Goal: Transaction & Acquisition: Purchase product/service

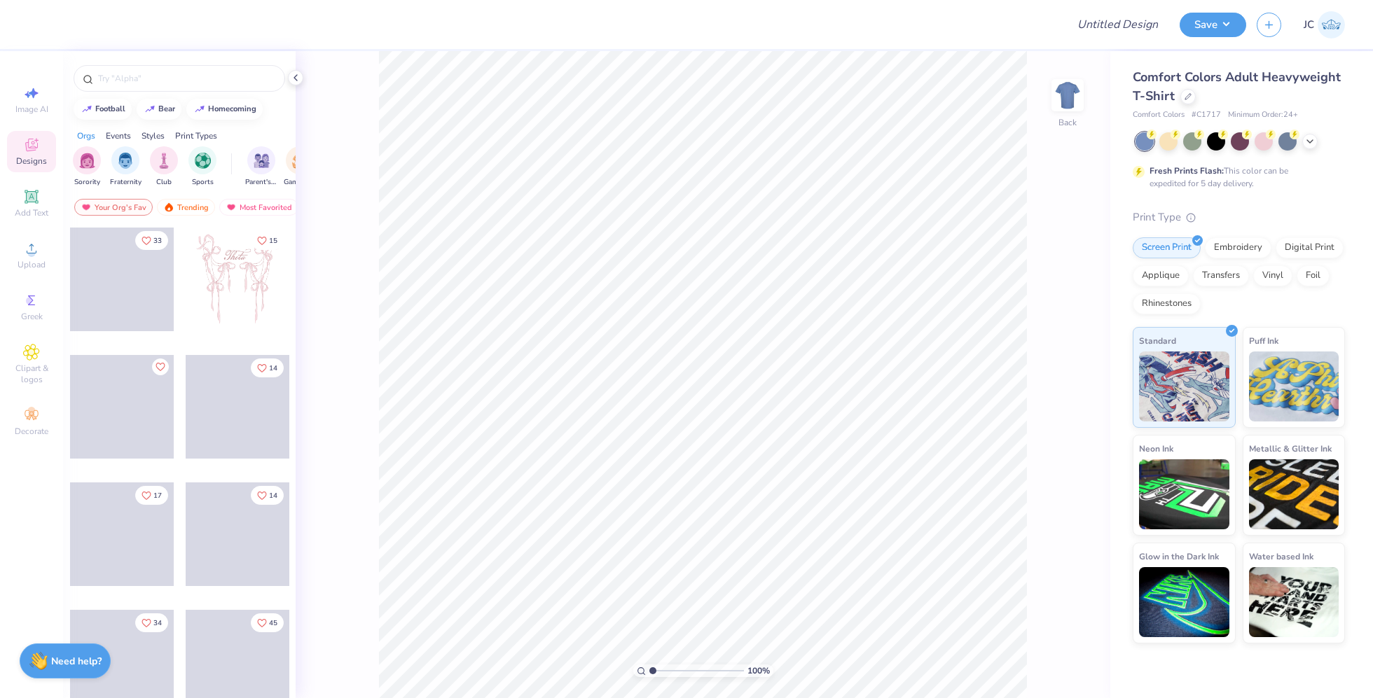
click at [177, 97] on div at bounding box center [179, 75] width 233 height 48
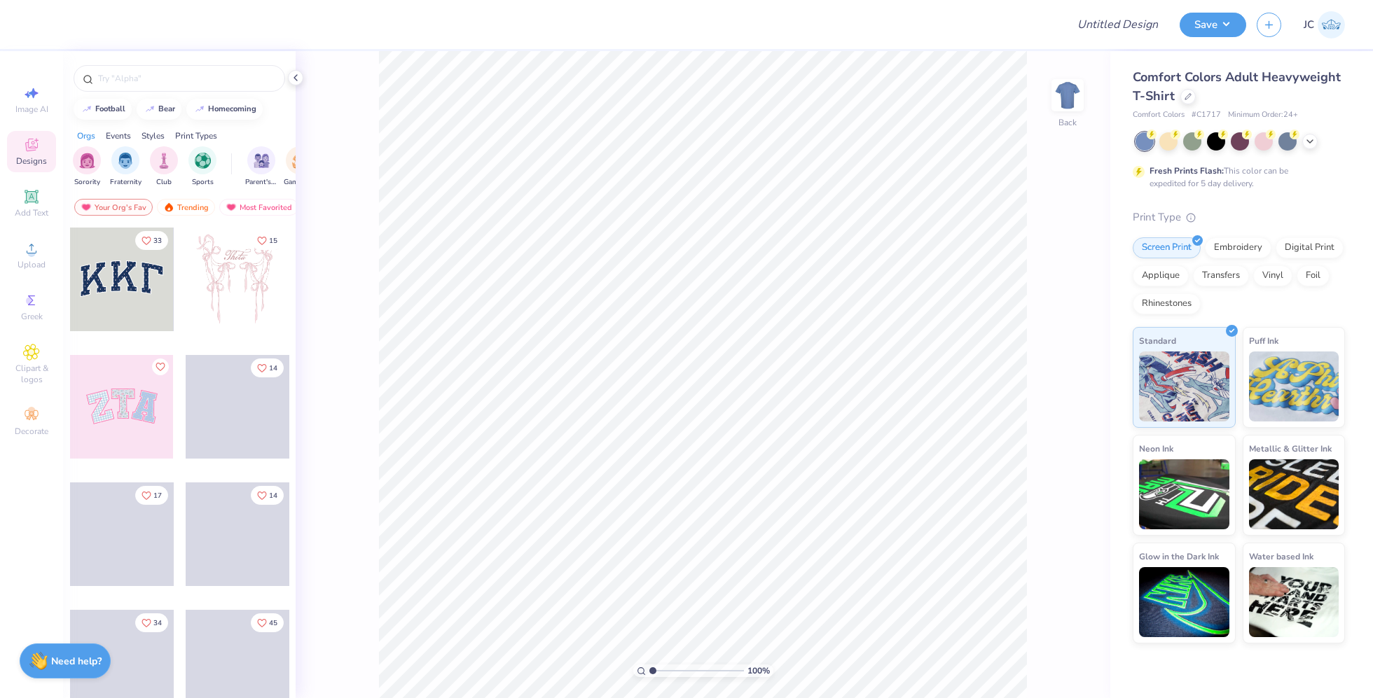
click at [185, 64] on div at bounding box center [179, 75] width 233 height 48
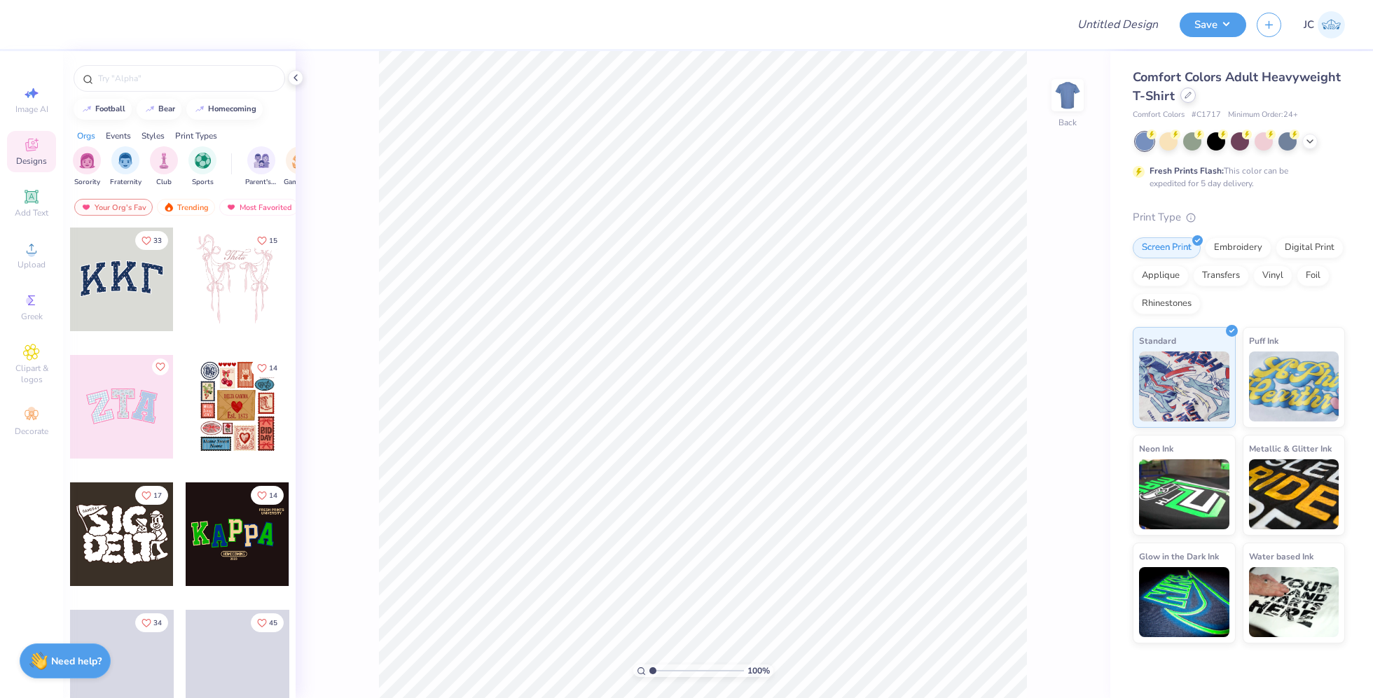
click at [1192, 96] on div at bounding box center [1187, 95] width 15 height 15
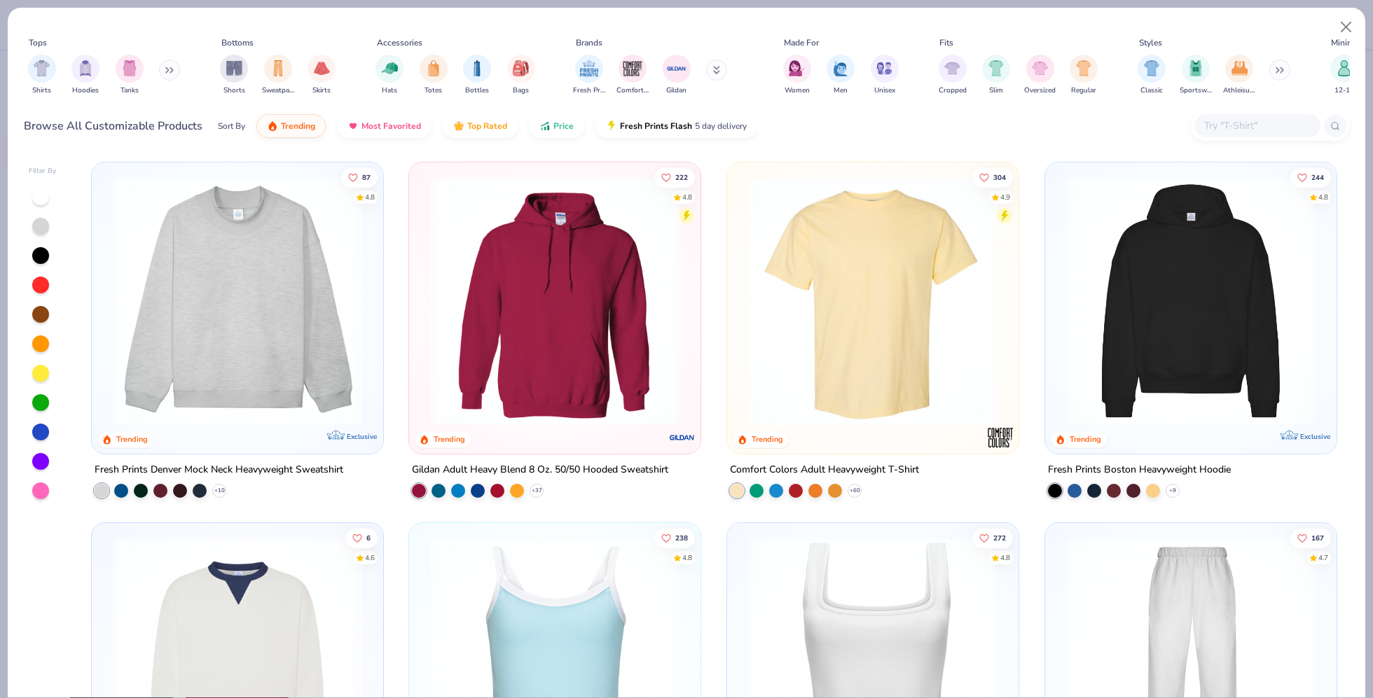
click at [1283, 126] on input "text" at bounding box center [1257, 126] width 108 height 16
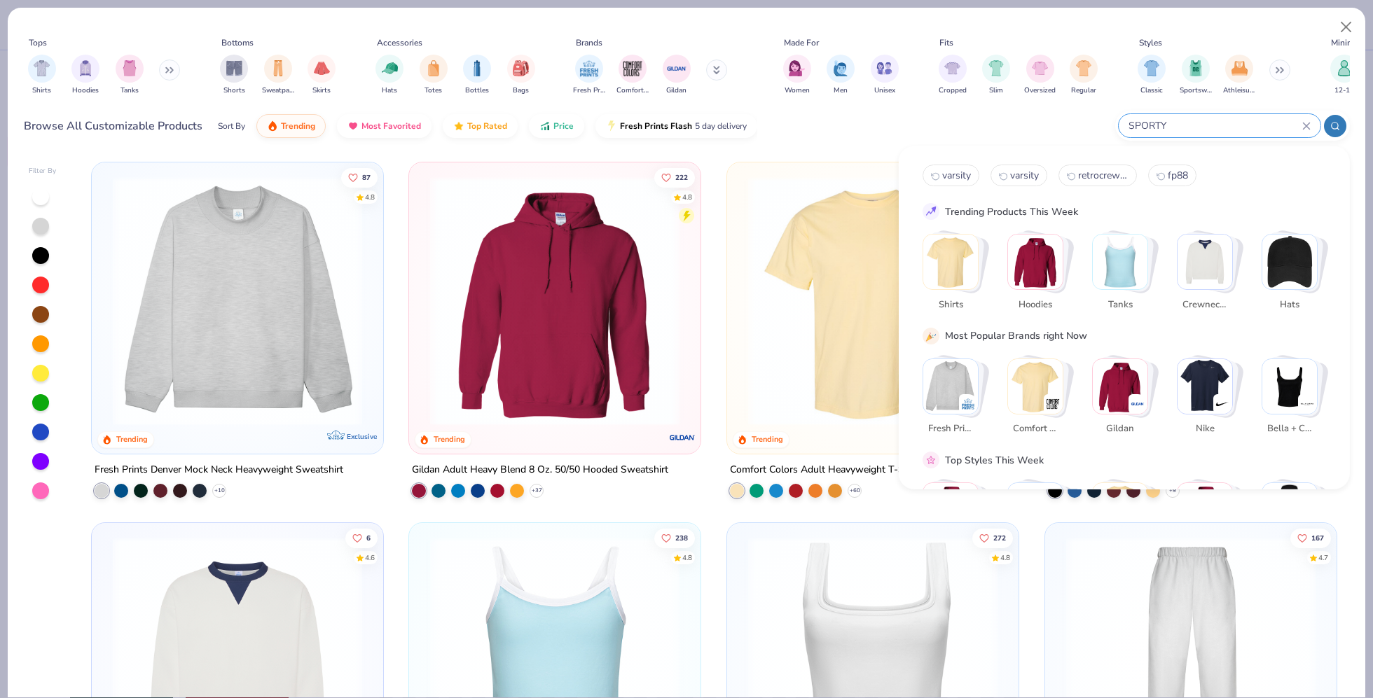
type input "SPORTY"
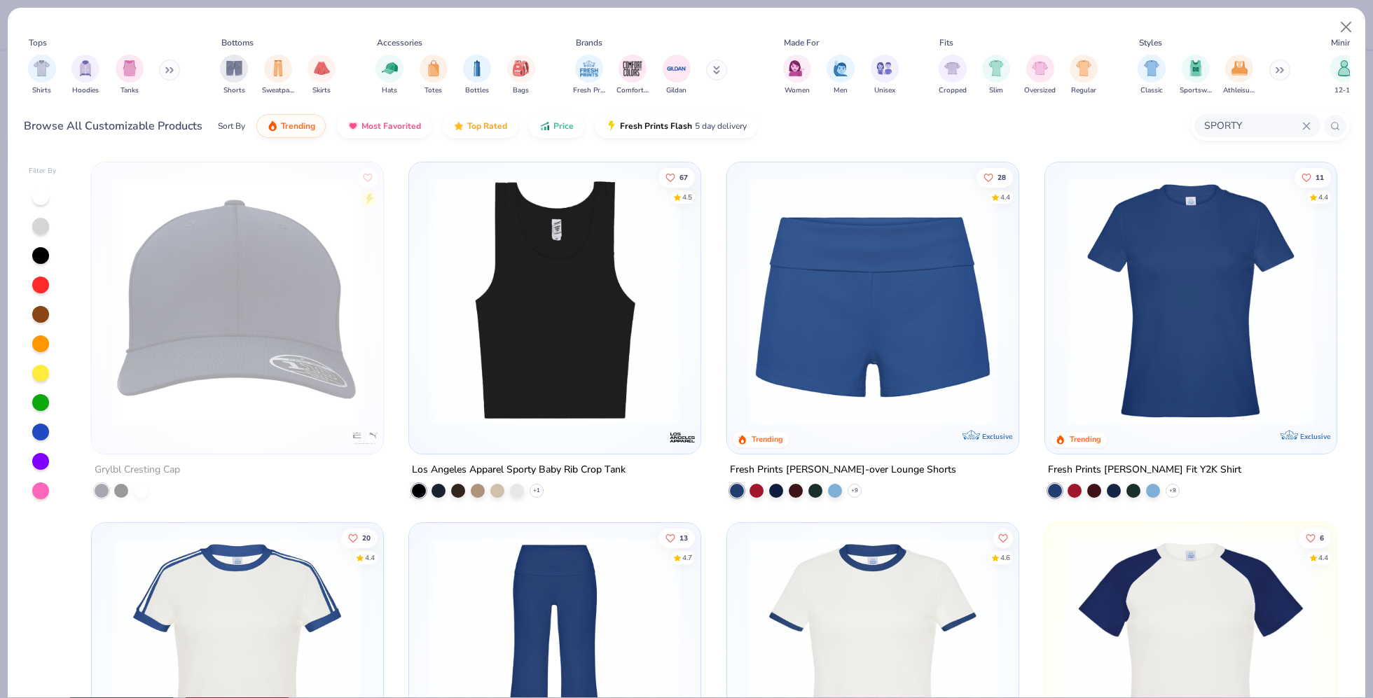
click at [1193, 279] on img at bounding box center [1190, 301] width 263 height 249
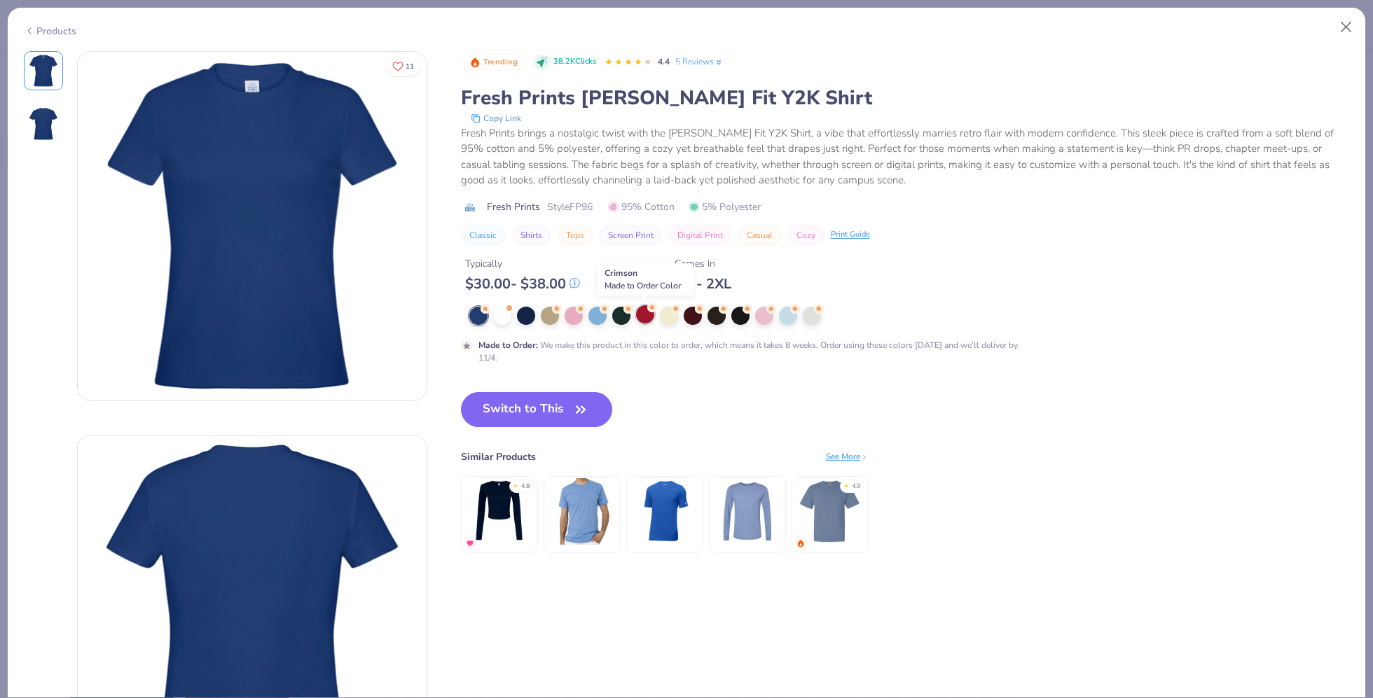
click at [642, 315] on div at bounding box center [645, 314] width 18 height 18
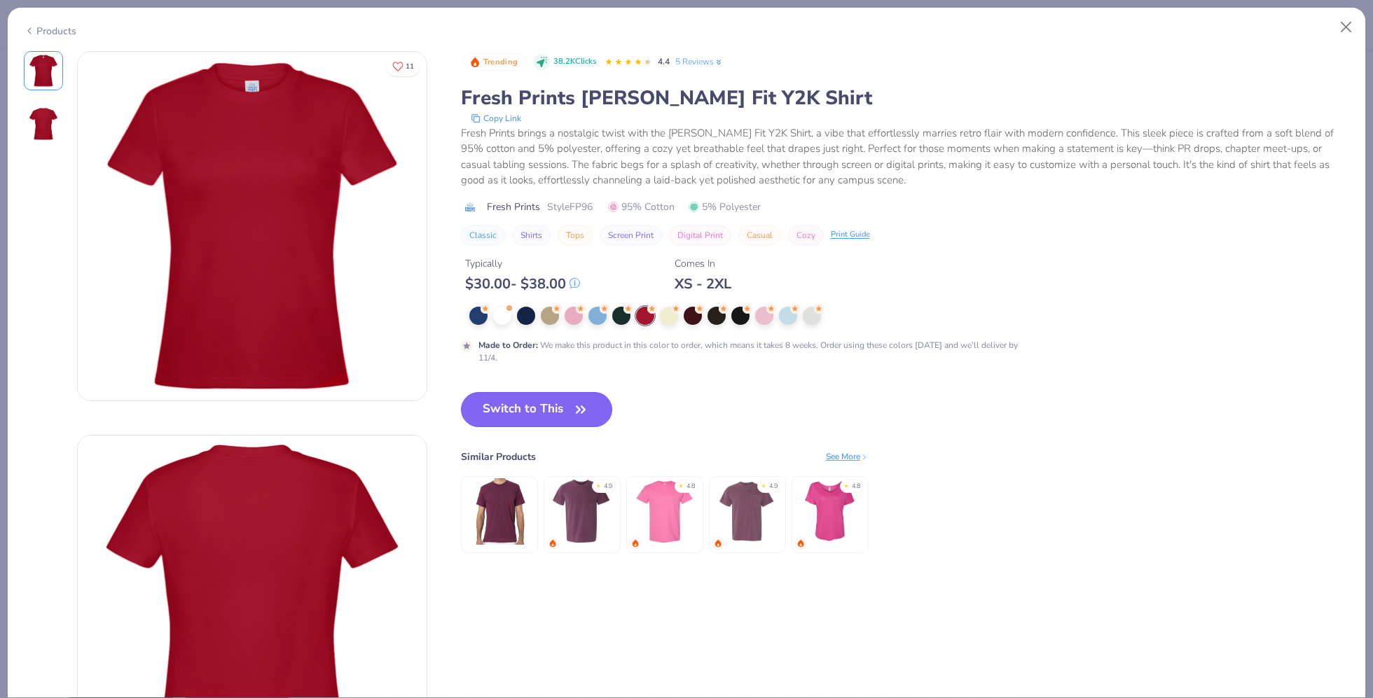
click at [510, 406] on button "Switch to This" at bounding box center [537, 409] width 152 height 35
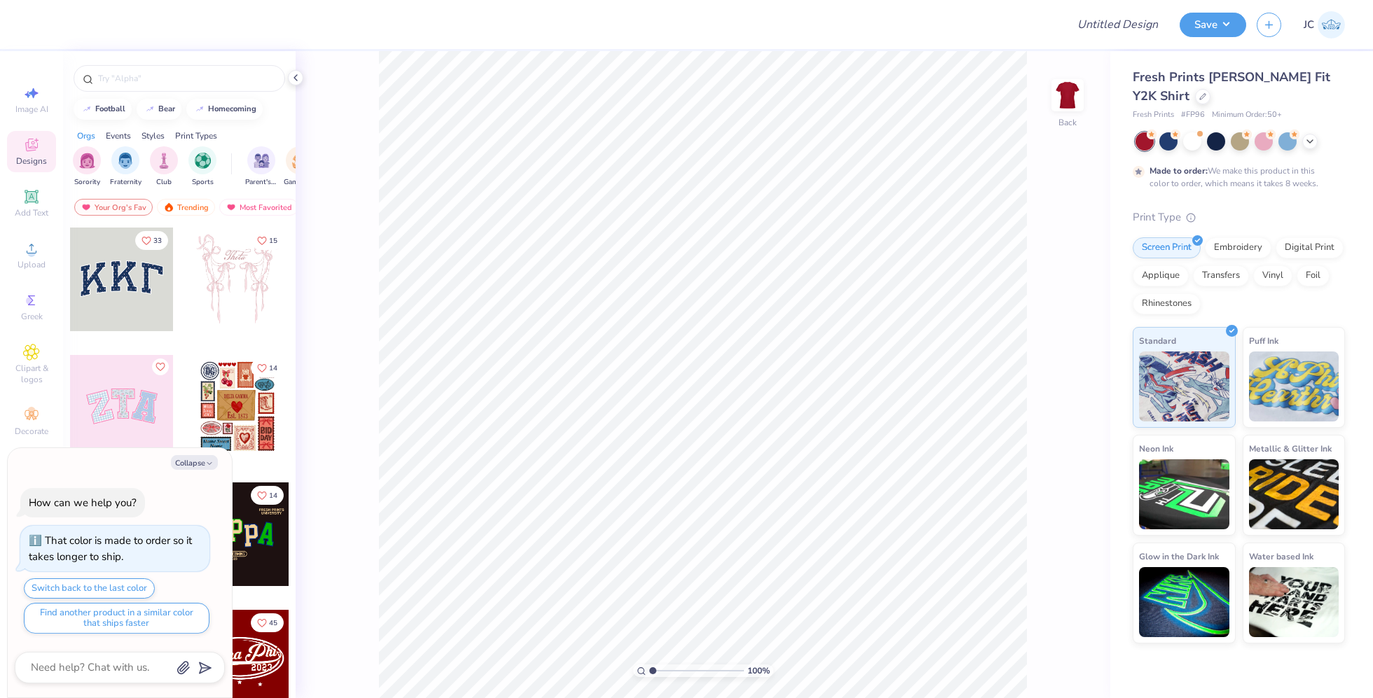
type textarea "x"
click at [165, 77] on input "text" at bounding box center [186, 78] width 179 height 14
type input "KKG"
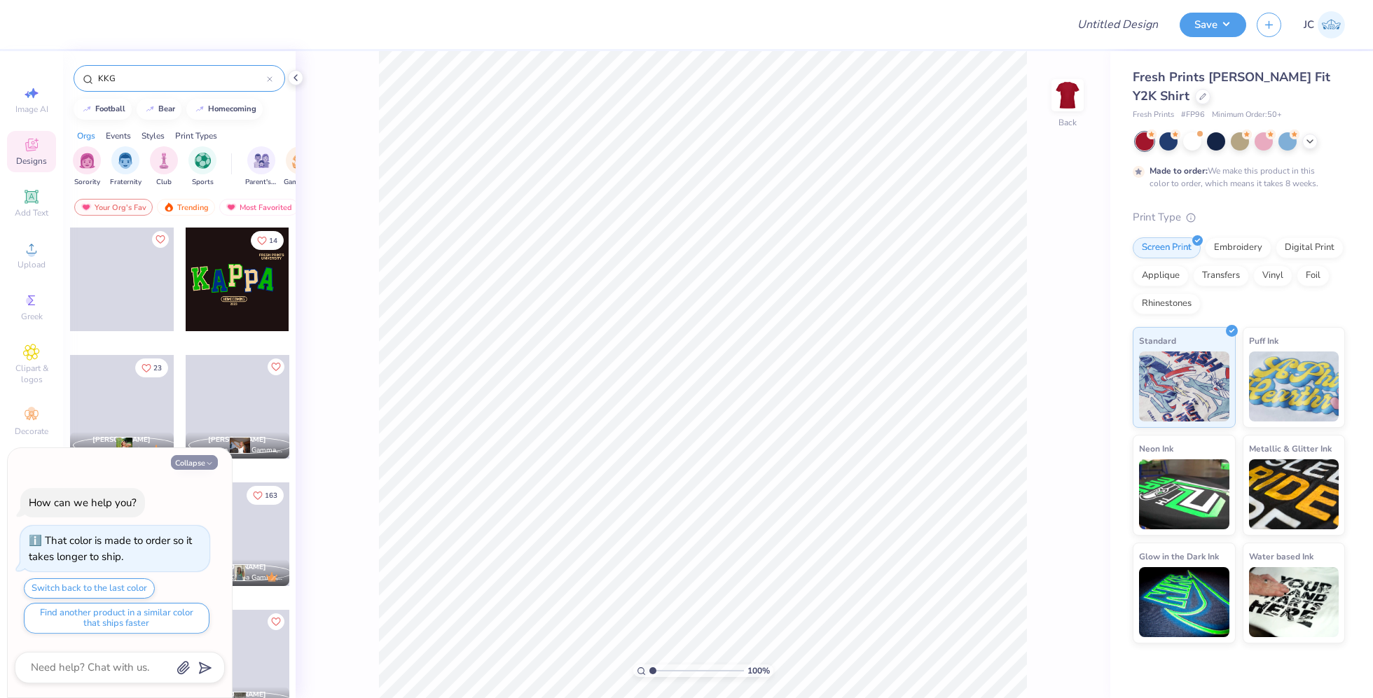
click at [202, 461] on button "Collapse" at bounding box center [194, 462] width 47 height 15
type textarea "x"
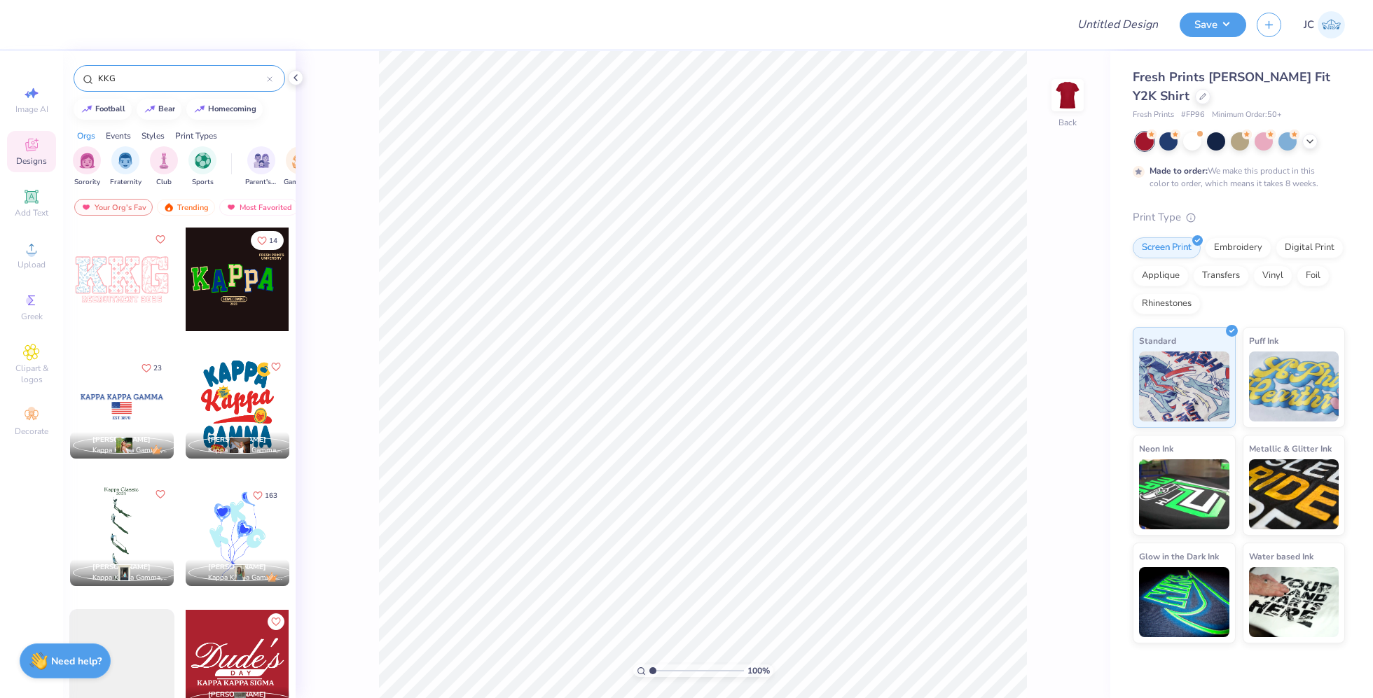
click at [140, 71] on div "KKG" at bounding box center [180, 78] width 212 height 27
click at [149, 84] on input "KKG" at bounding box center [182, 78] width 170 height 14
type input "KAPPA KAPPA GAMMA"
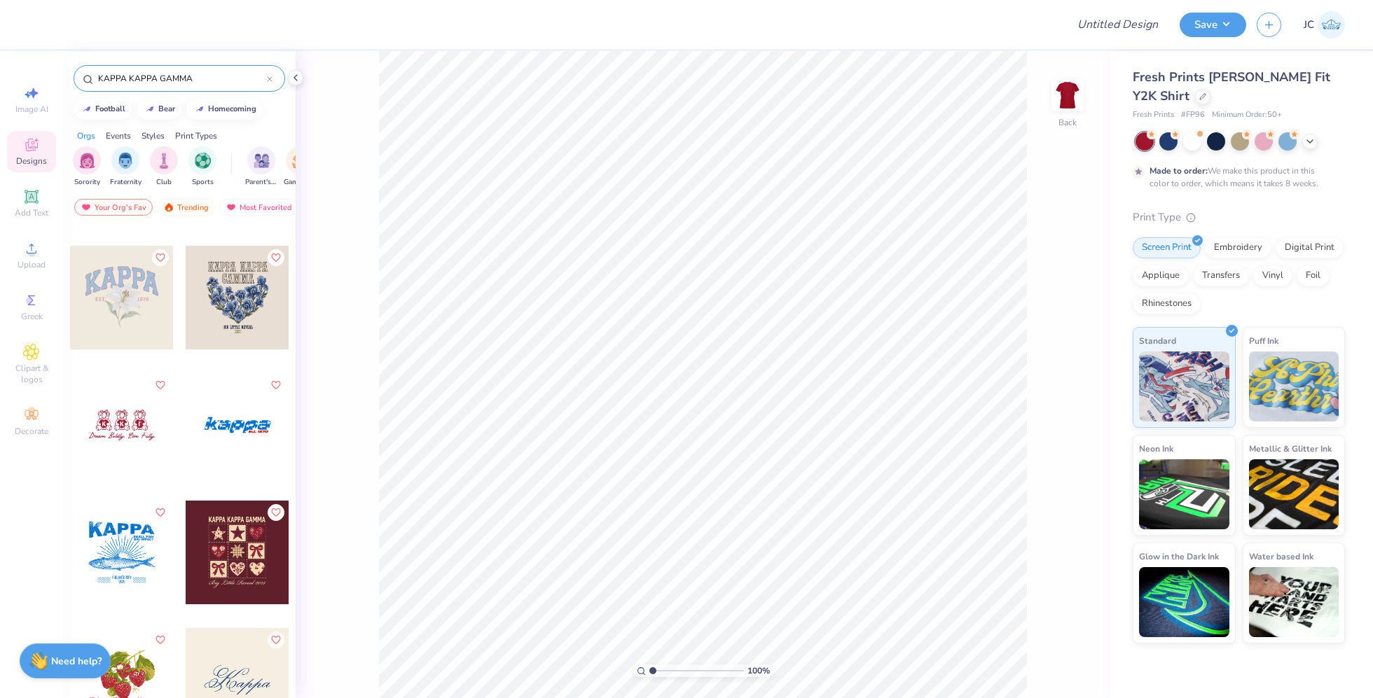
scroll to position [1395, 0]
